Goal: Communication & Community: Connect with others

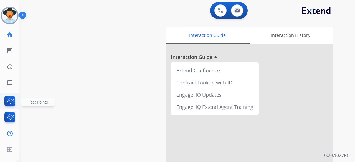
click at [9, 99] on img at bounding box center [9, 102] width 13 height 13
